Goal: Communication & Community: Answer question/provide support

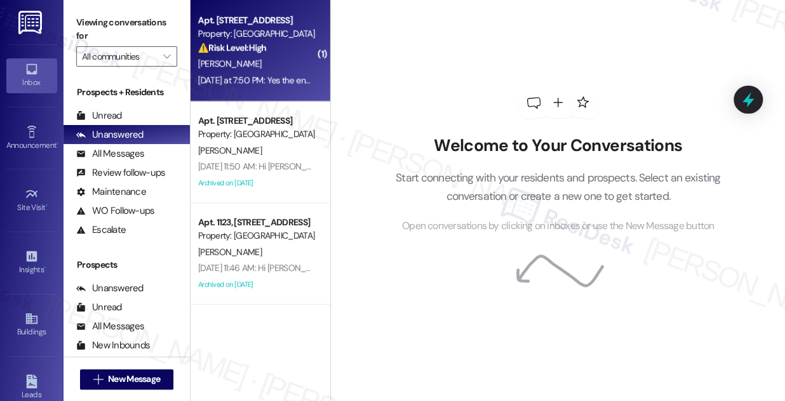
click at [279, 60] on div "[PERSON_NAME]" at bounding box center [257, 64] width 120 height 16
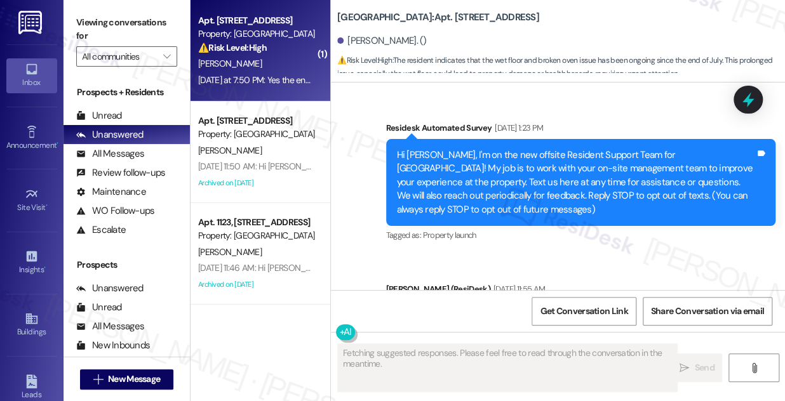
scroll to position [12926, 0]
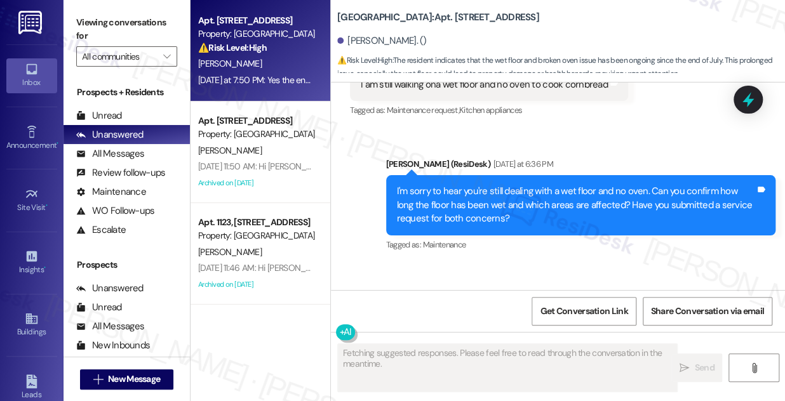
click at [443, 185] on div "I'm sorry to hear you're still dealing with a wet floor and no oven. Can you co…" at bounding box center [576, 205] width 359 height 41
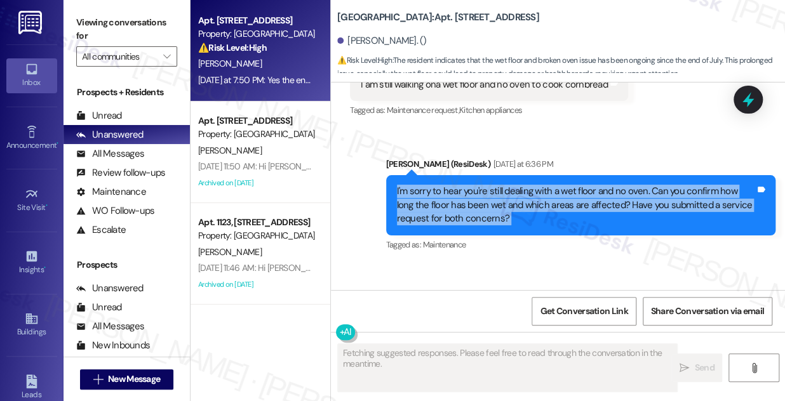
click at [443, 185] on div "I'm sorry to hear you're still dealing with a wet floor and no oven. Can you co…" at bounding box center [576, 205] width 359 height 41
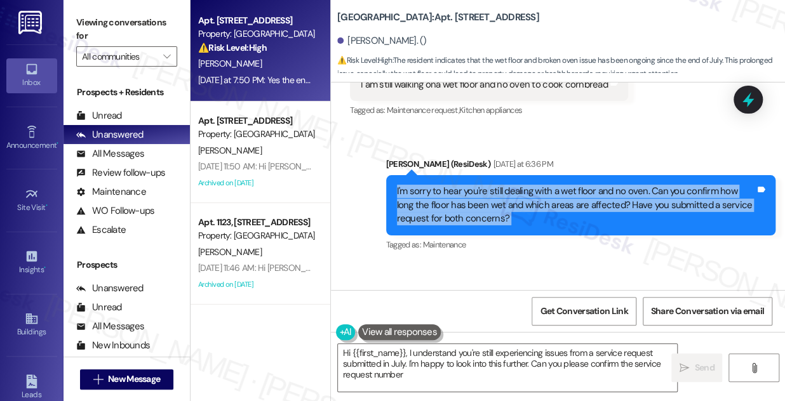
type textarea "Hi {{first_name}}, I understand you're still experiencing issues from a service…"
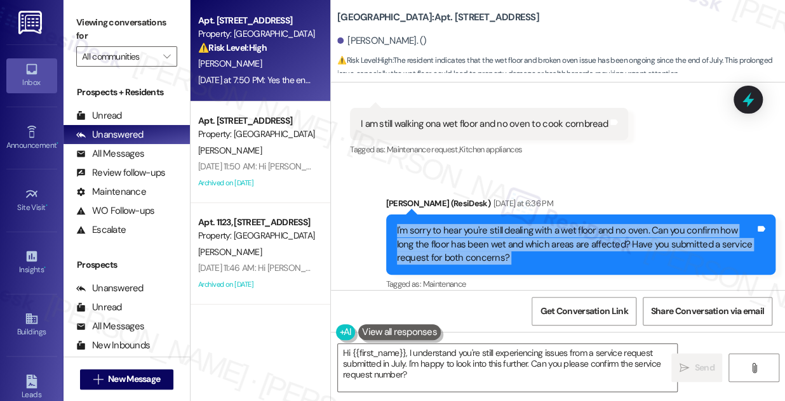
scroll to position [12868, 0]
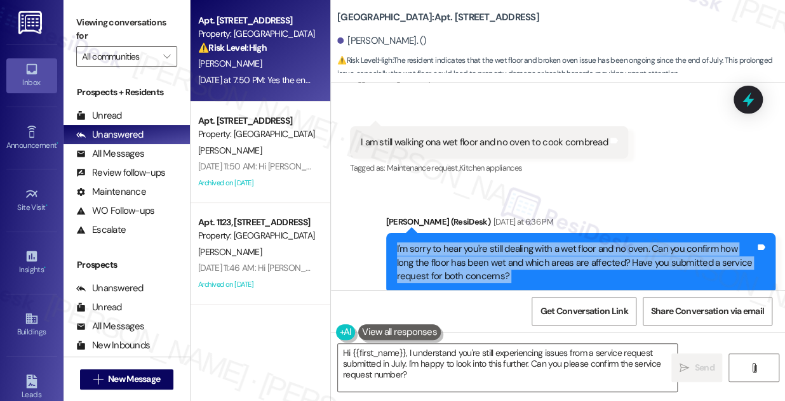
click at [517, 243] on div "I'm sorry to hear you're still dealing with a wet floor and no oven. Can you co…" at bounding box center [576, 263] width 359 height 41
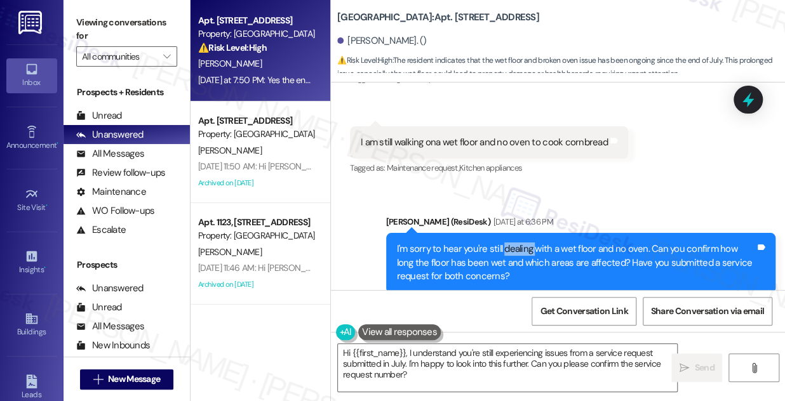
click at [517, 243] on div "I'm sorry to hear you're still dealing with a wet floor and no oven. Can you co…" at bounding box center [576, 263] width 359 height 41
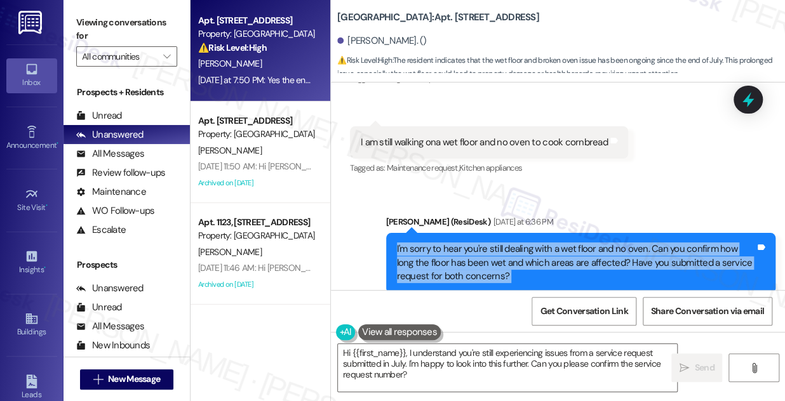
click at [517, 243] on div "I'm sorry to hear you're still dealing with a wet floor and no oven. Can you co…" at bounding box center [576, 263] width 359 height 41
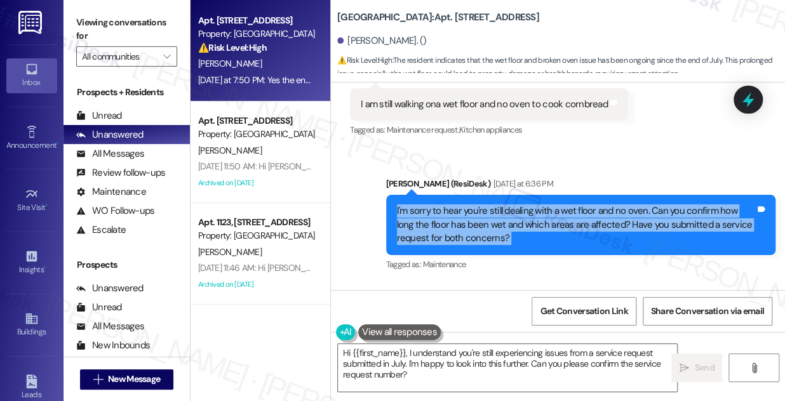
scroll to position [12926, 0]
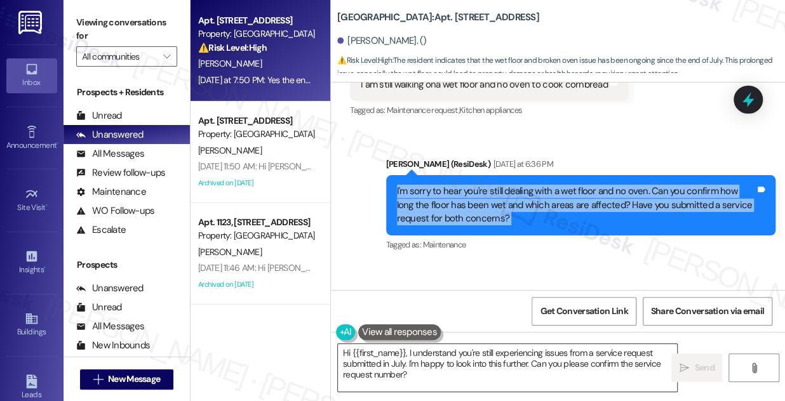
click at [479, 355] on textarea "Hi {{first_name}}, I understand you're still experiencing issues from a service…" at bounding box center [507, 368] width 339 height 48
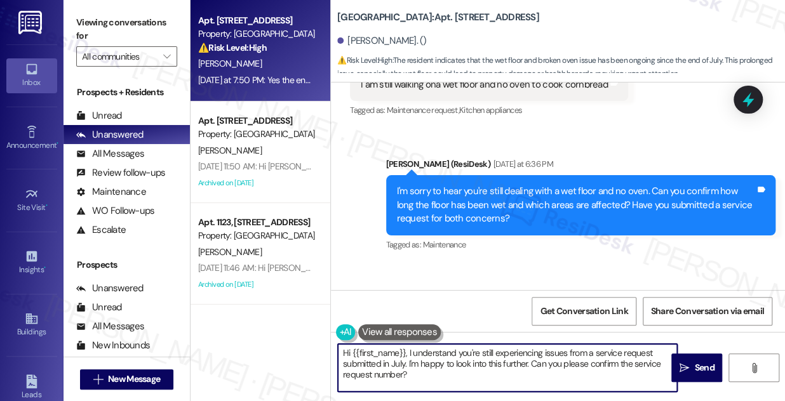
click at [479, 355] on textarea "Hi {{first_name}}, I understand you're still experiencing issues from a service…" at bounding box center [507, 368] width 339 height 48
click at [474, 360] on textarea "Hi {{first_name}}, I understand you're still experiencing issues from a service…" at bounding box center [507, 368] width 339 height 48
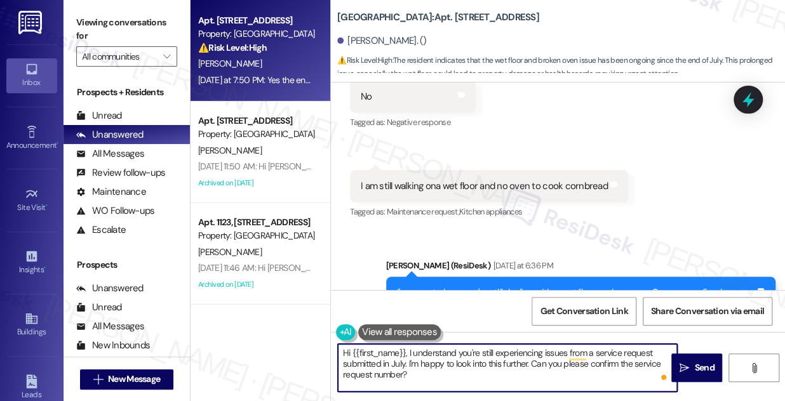
scroll to position [12752, 0]
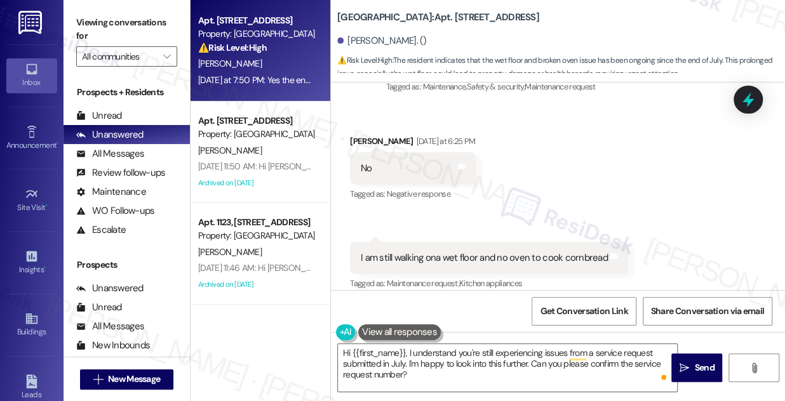
click at [489, 251] on div "I am still walking ona wet floor and no oven to cook cornbread" at bounding box center [484, 257] width 247 height 13
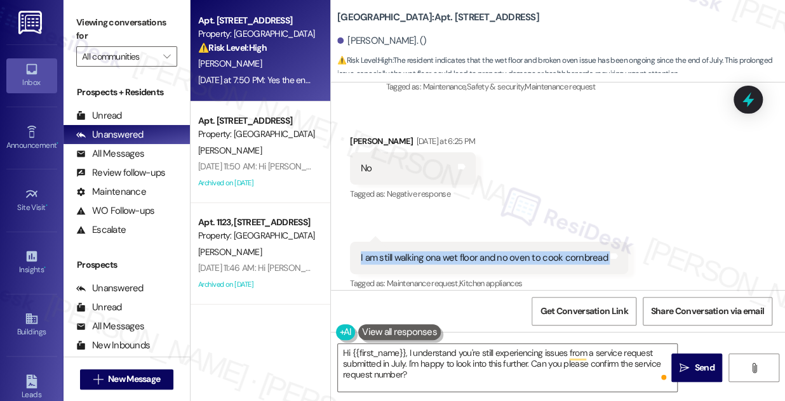
click at [489, 251] on div "I am still walking ona wet floor and no oven to cook cornbread" at bounding box center [484, 257] width 247 height 13
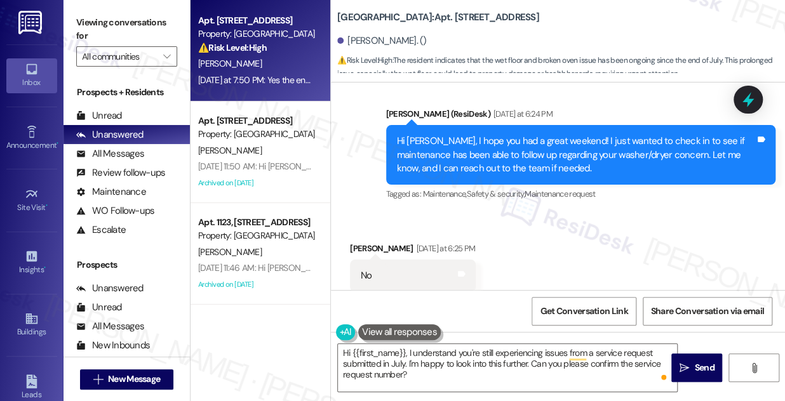
scroll to position [12580, 0]
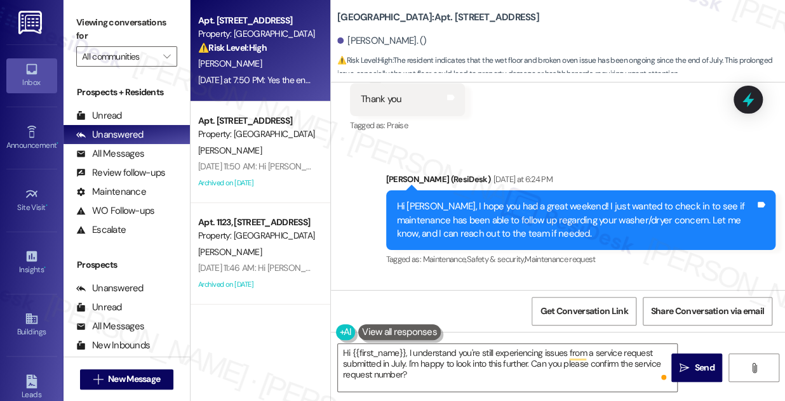
click at [500, 200] on div "Hi [PERSON_NAME], I hope you had a great weekend! I just wanted to check in to …" at bounding box center [576, 220] width 359 height 41
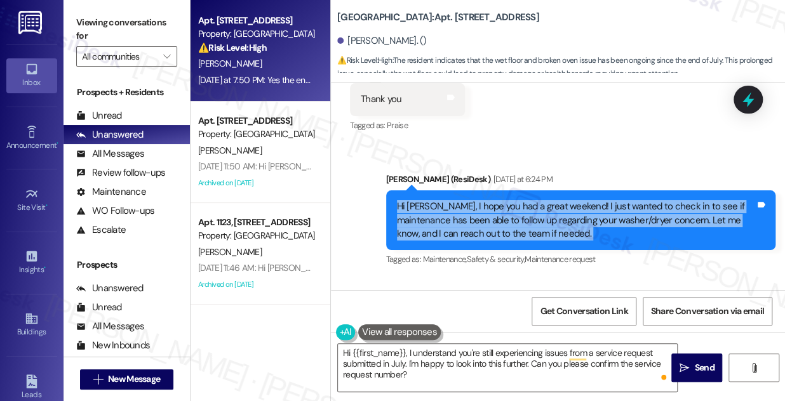
click at [500, 200] on div "Hi [PERSON_NAME], I hope you had a great weekend! I just wanted to check in to …" at bounding box center [576, 220] width 359 height 41
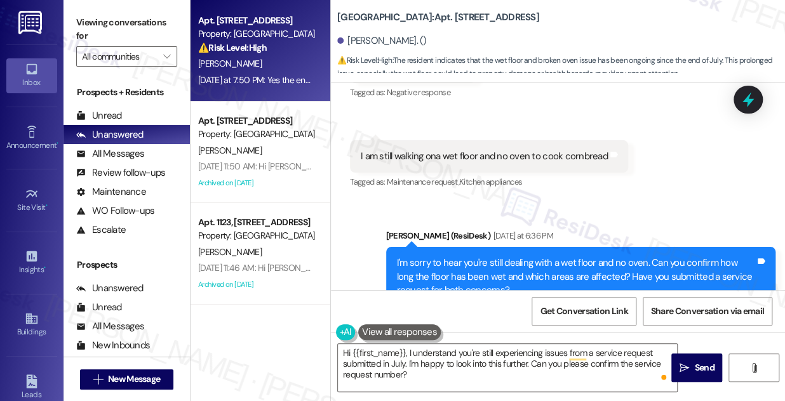
scroll to position [12926, 0]
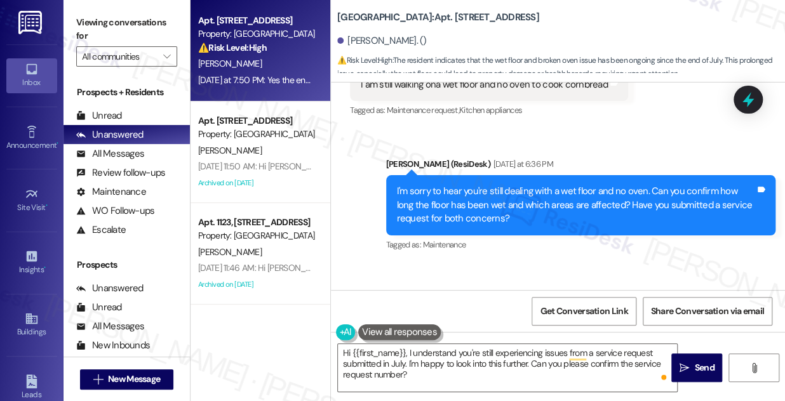
click at [514, 185] on div "I'm sorry to hear you're still dealing with a wet floor and no oven. Can you co…" at bounding box center [576, 205] width 359 height 41
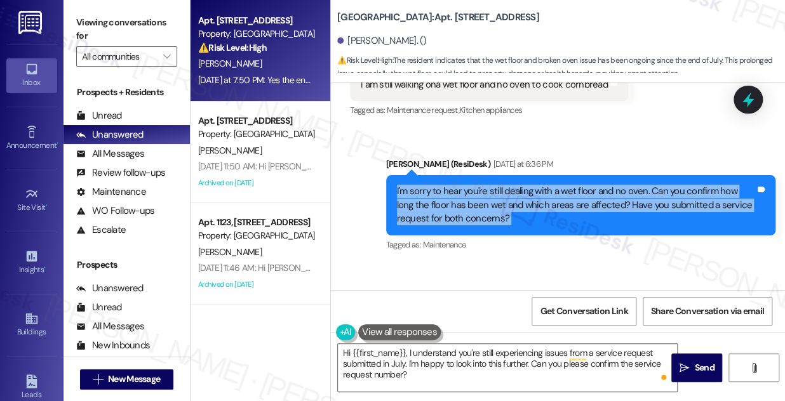
click at [514, 185] on div "I'm sorry to hear you're still dealing with a wet floor and no oven. Can you co…" at bounding box center [576, 205] width 359 height 41
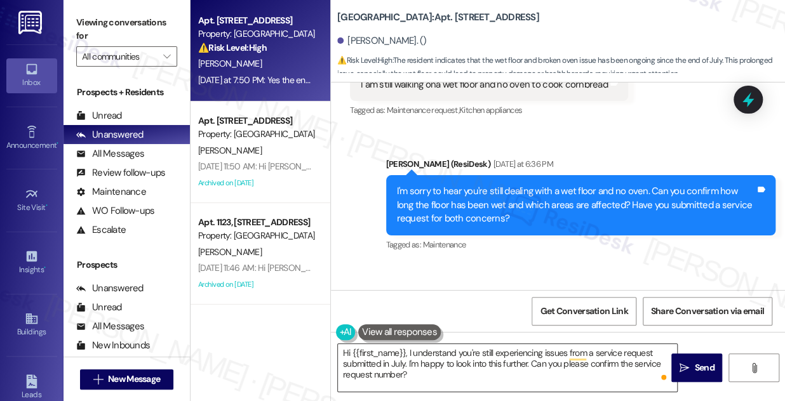
click at [404, 347] on textarea "Hi {{first_name}}, I understand you're still experiencing issues from a service…" at bounding box center [507, 368] width 339 height 48
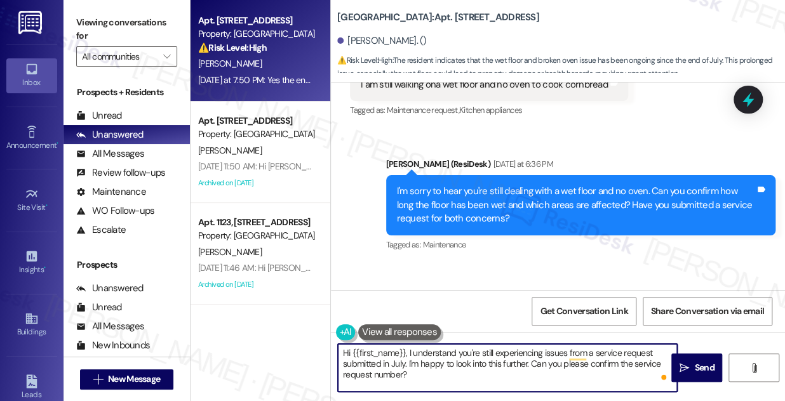
click at [405, 346] on textarea "Hi {{first_name}}, I understand you're still experiencing issues from a service…" at bounding box center [507, 368] width 339 height 48
click at [406, 345] on textarea "Hi {{first_name}}, I understand you're still experiencing issues from a service…" at bounding box center [507, 368] width 339 height 48
click at [439, 358] on textarea "Hi {{first_name}}, I understand you're still experiencing issues from a service…" at bounding box center [507, 368] width 339 height 48
click at [440, 358] on textarea "Hi {{first_name}}, I understand you're still experiencing issues from a service…" at bounding box center [507, 368] width 339 height 48
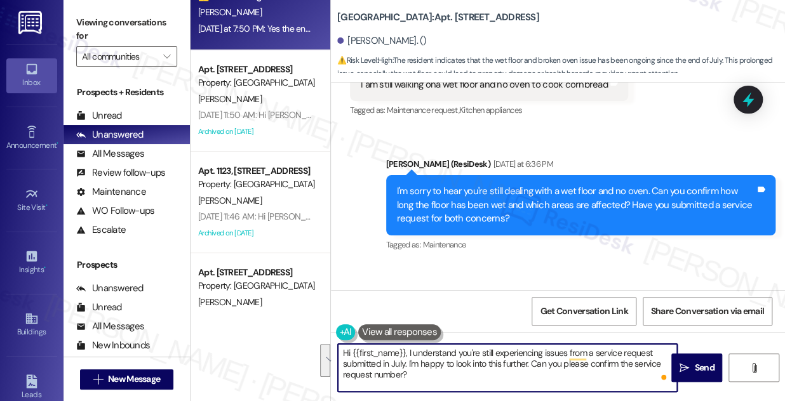
scroll to position [0, 0]
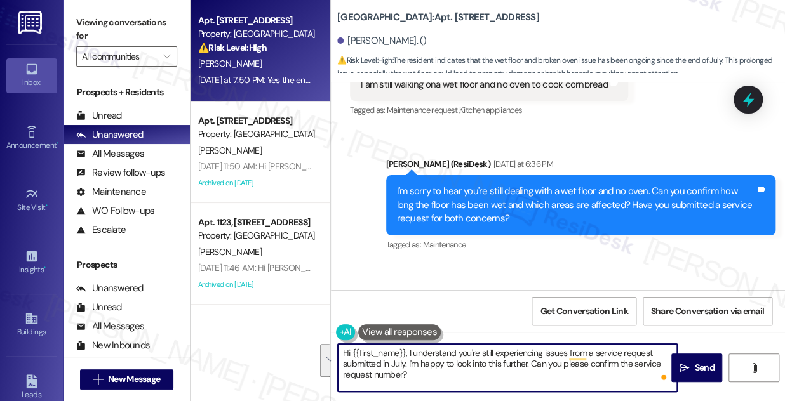
click at [411, 370] on textarea "Hi {{first_name}}, I understand you're still experiencing issues from a service…" at bounding box center [507, 368] width 339 height 48
click at [411, 369] on textarea "Hi {{first_name}}, I understand you're still experiencing issues from a service…" at bounding box center [507, 368] width 339 height 48
